Goal: Find specific page/section: Find specific page/section

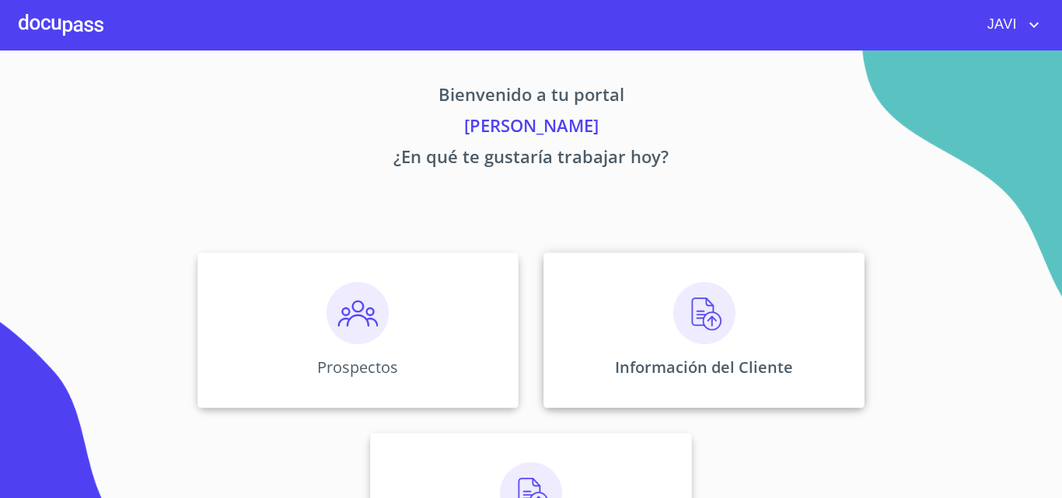
click at [703, 307] on img at bounding box center [704, 313] width 62 height 62
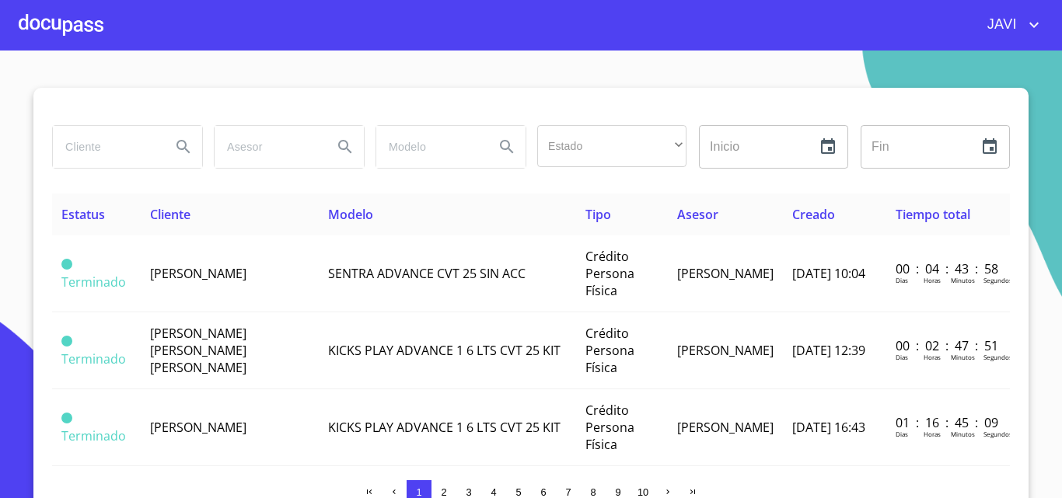
click at [151, 134] on input "search" at bounding box center [106, 147] width 106 height 42
type input "[PERSON_NAME]"
click at [177, 144] on icon "Search" at bounding box center [183, 147] width 19 height 19
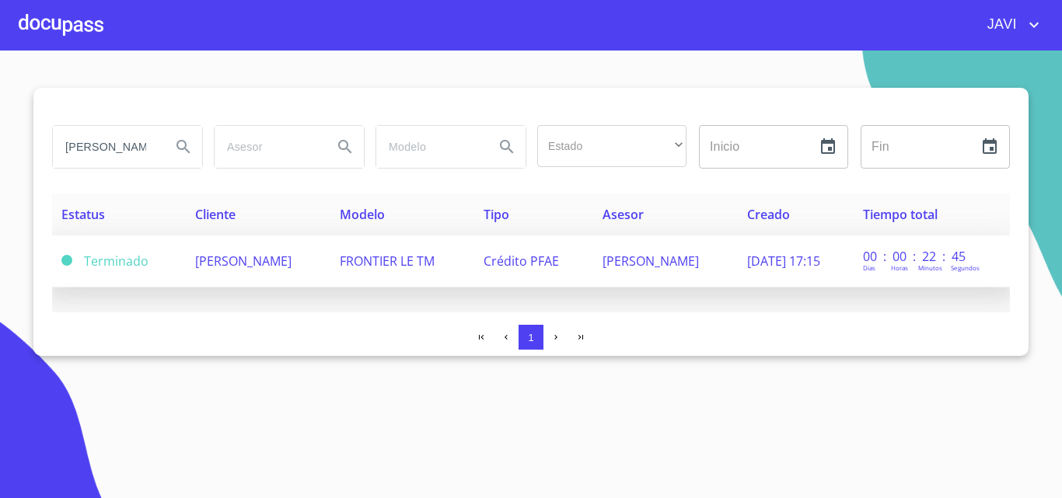
click at [291, 264] on span "[PERSON_NAME]" at bounding box center [243, 261] width 96 height 17
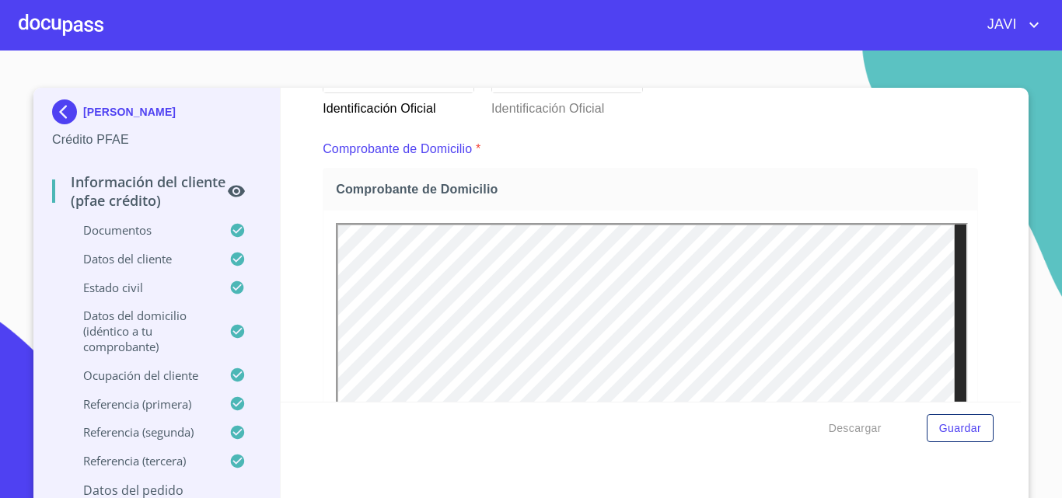
scroll to position [622, 0]
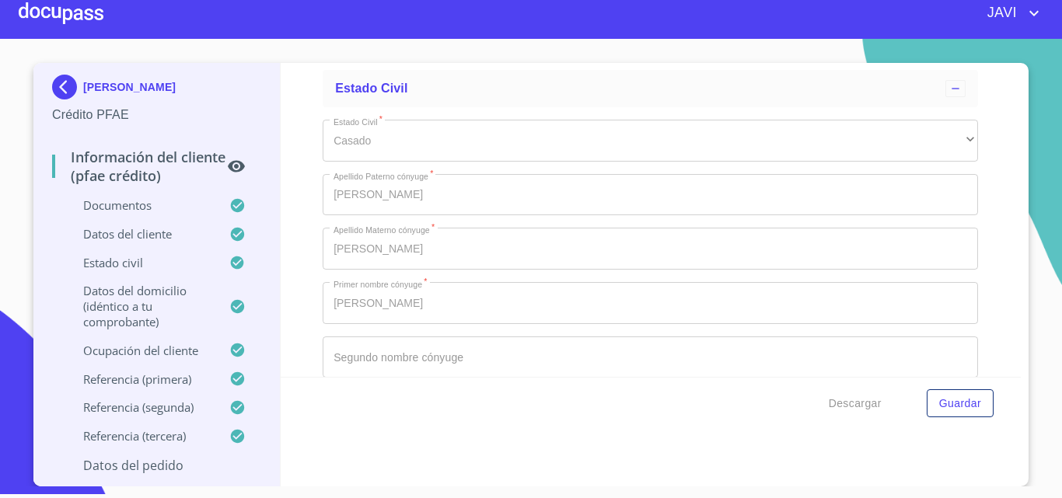
scroll to position [5315, 0]
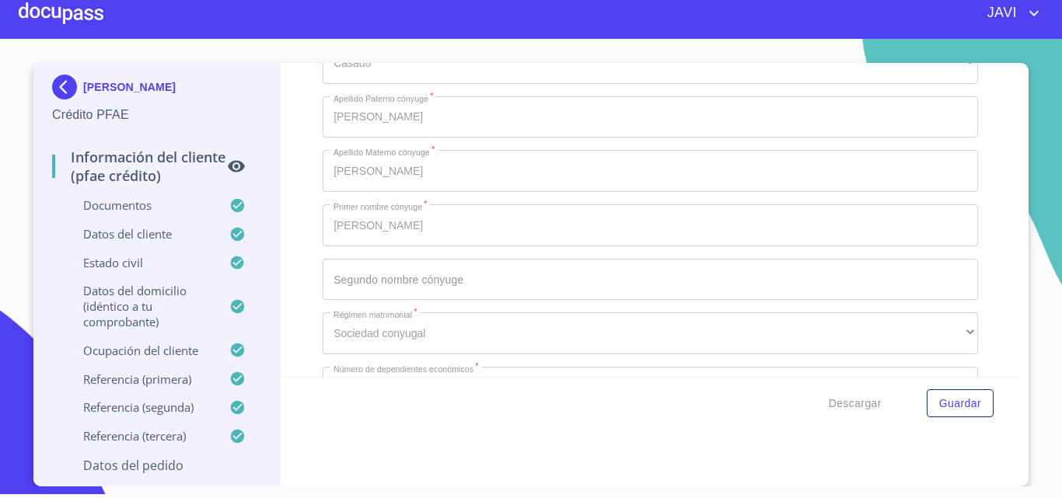
click at [44, 12] on div at bounding box center [61, 13] width 85 height 50
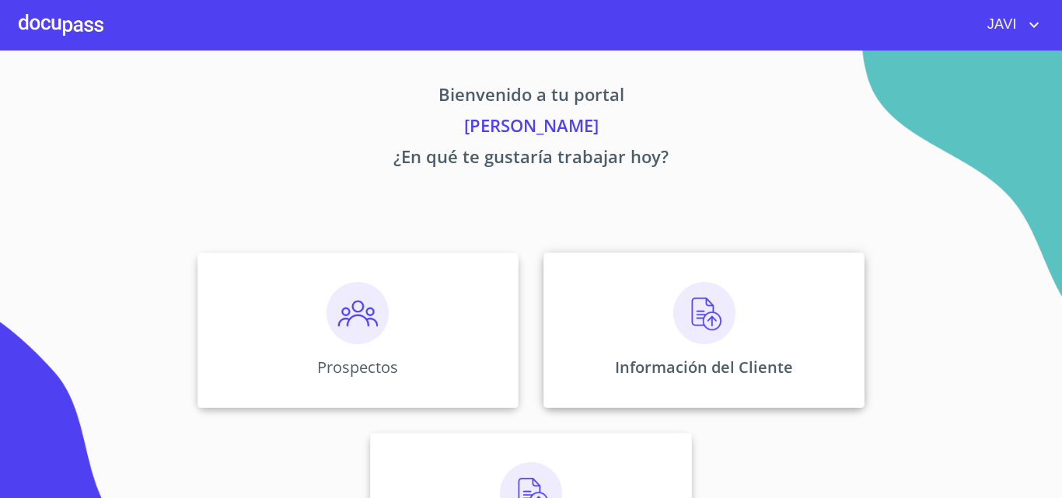
click at [689, 310] on img at bounding box center [704, 313] width 62 height 62
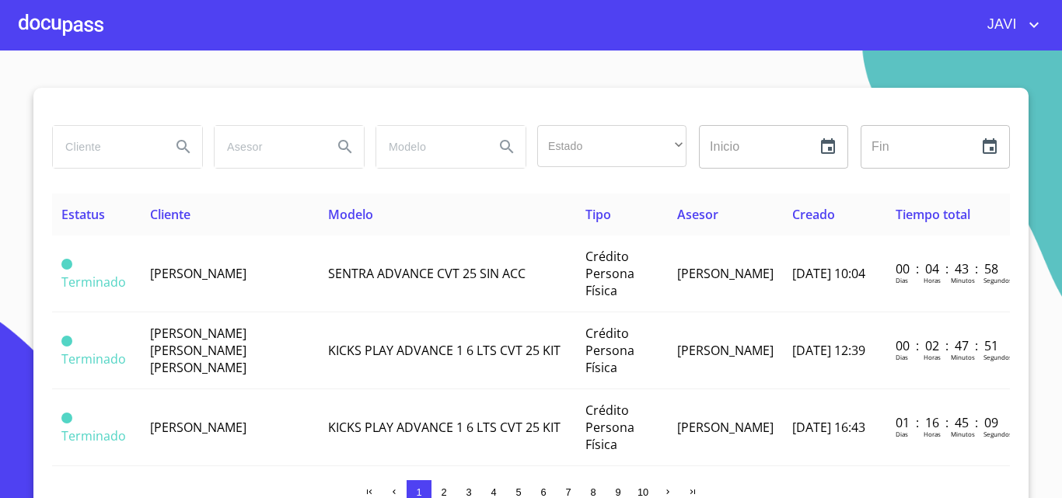
click at [94, 143] on input "search" at bounding box center [106, 147] width 106 height 42
type input "ASE POWER"
click at [179, 143] on icon "Search" at bounding box center [182, 146] width 13 height 13
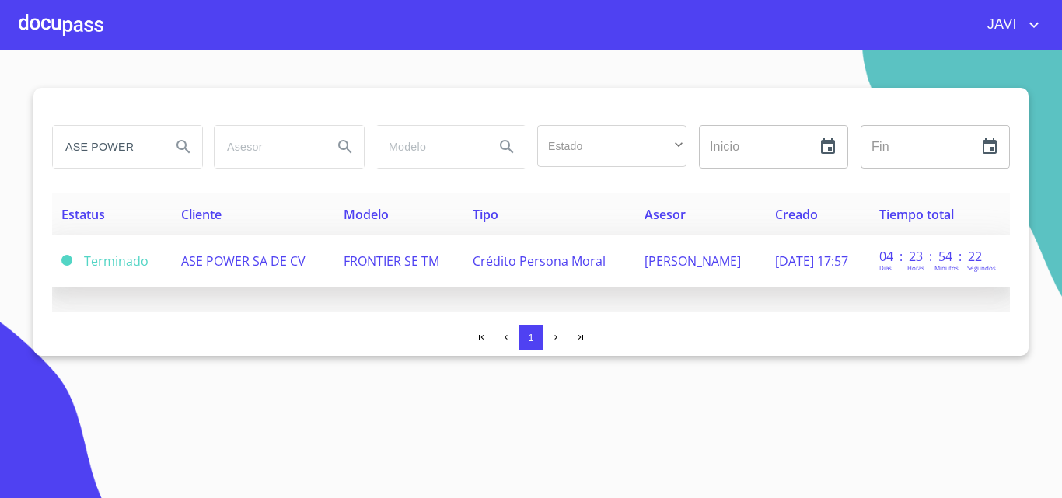
click at [375, 261] on span "FRONTIER SE TM" at bounding box center [392, 261] width 96 height 17
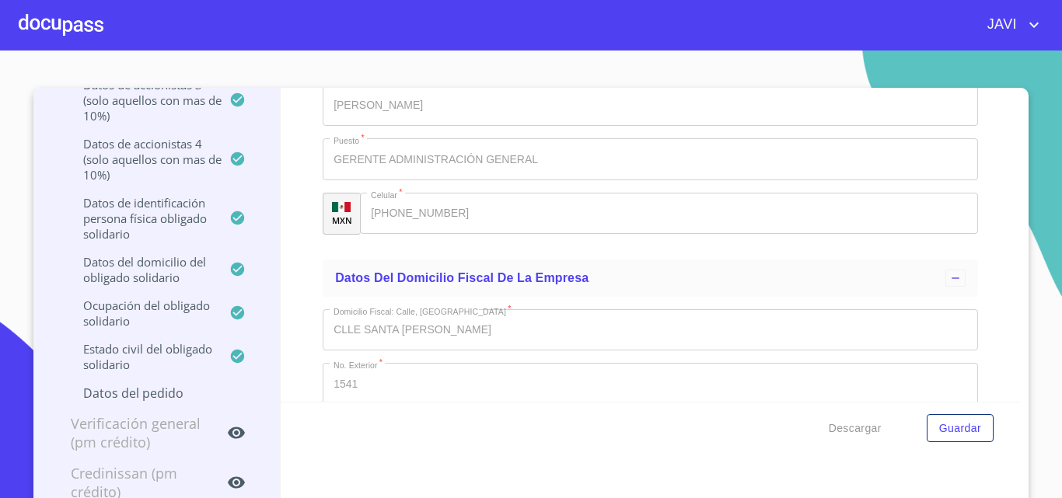
scroll to position [10416, 0]
